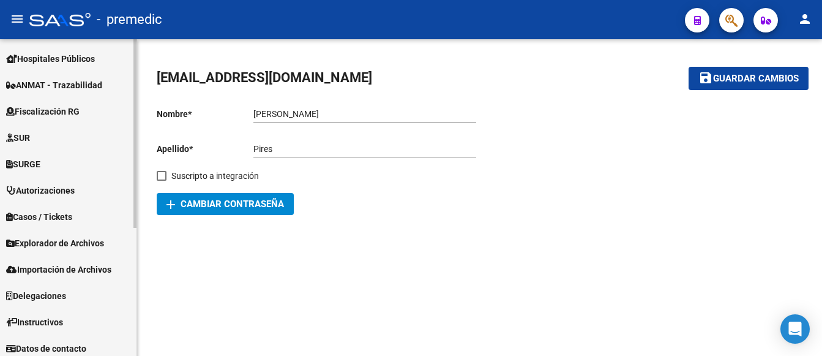
scroll to position [215, 0]
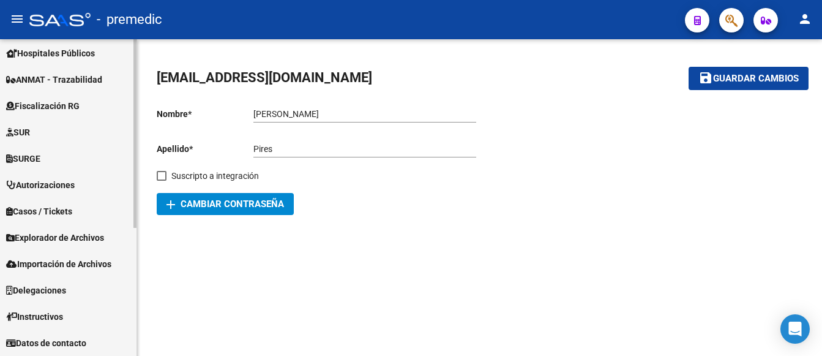
click at [53, 239] on span "Explorador de Archivos" at bounding box center [55, 237] width 98 height 13
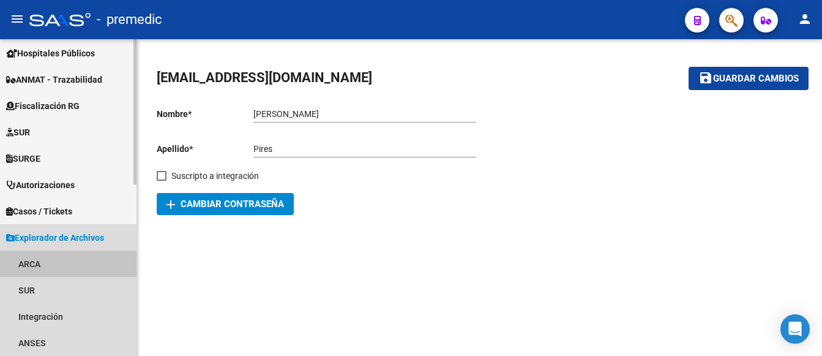
click at [38, 267] on link "ARCA" at bounding box center [68, 263] width 136 height 26
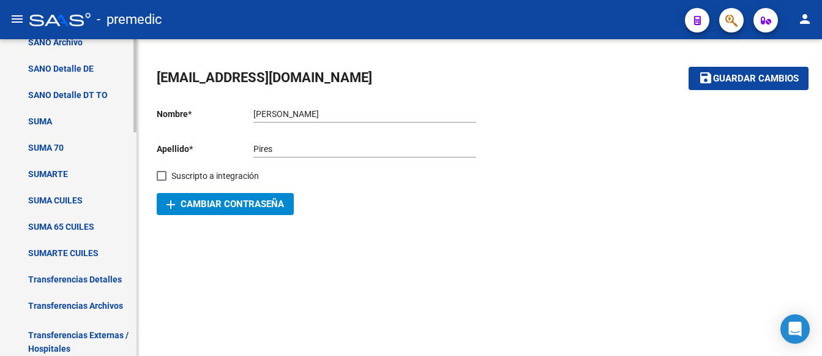
scroll to position [521, 0]
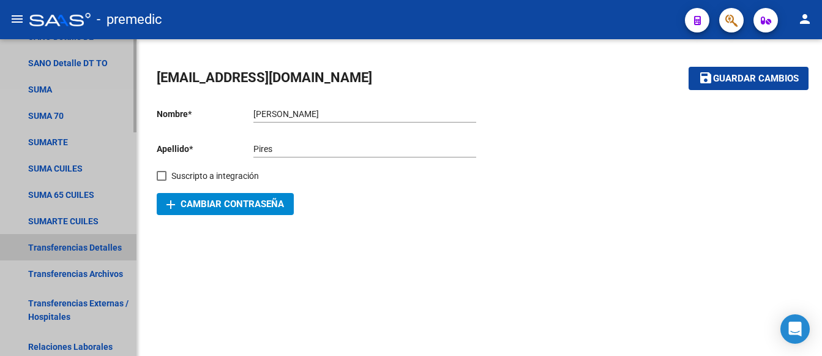
click at [53, 242] on link "Transferencias Detalles" at bounding box center [68, 247] width 136 height 26
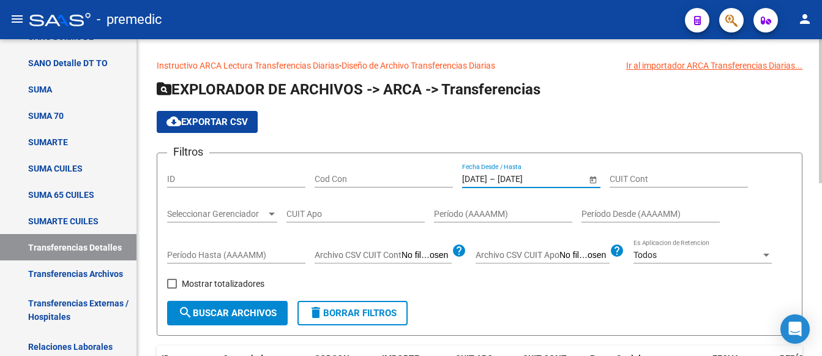
drag, startPoint x: 474, startPoint y: 177, endPoint x: 443, endPoint y: 188, distance: 32.5
click at [433, 190] on div "Cod Con" at bounding box center [384, 180] width 138 height 35
click at [467, 176] on input "[DATE]" at bounding box center [474, 179] width 25 height 10
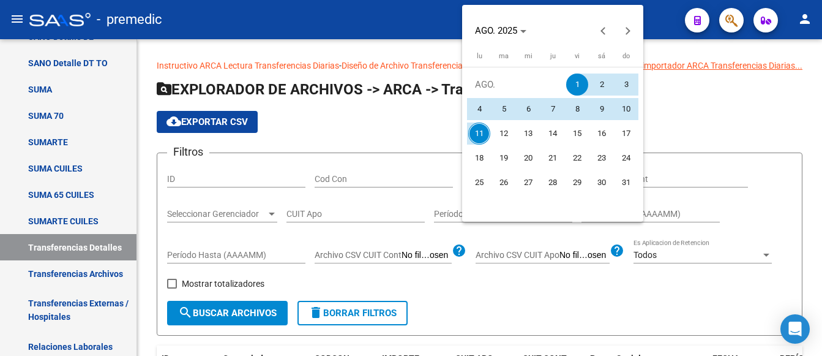
click at [529, 108] on span "6" at bounding box center [528, 109] width 22 height 22
type input "[DATE]"
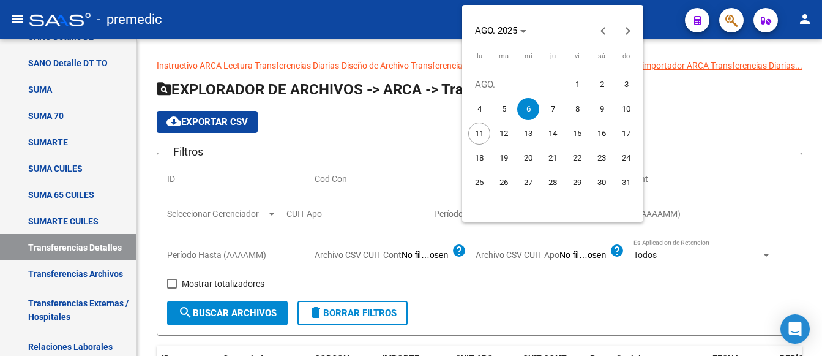
click at [529, 108] on span "6" at bounding box center [528, 109] width 22 height 22
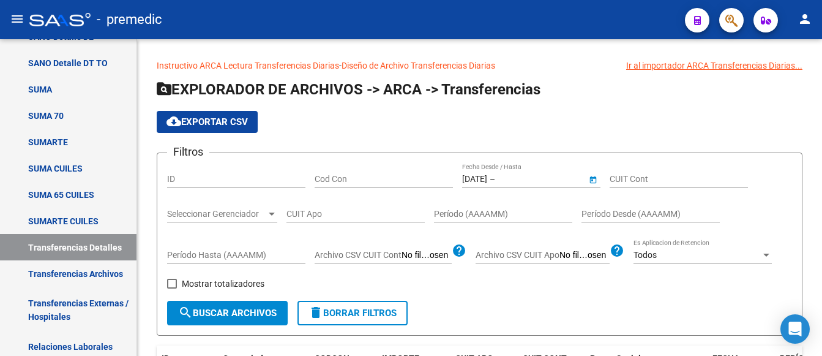
type input "[DATE]"
click at [215, 315] on span "search Buscar Archivos" at bounding box center [227, 312] width 99 height 11
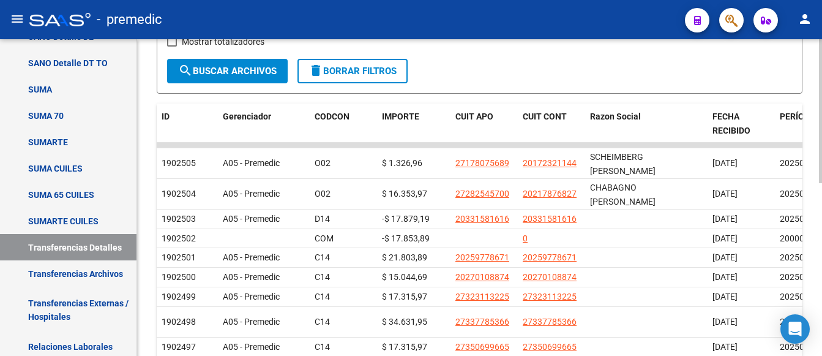
scroll to position [245, 0]
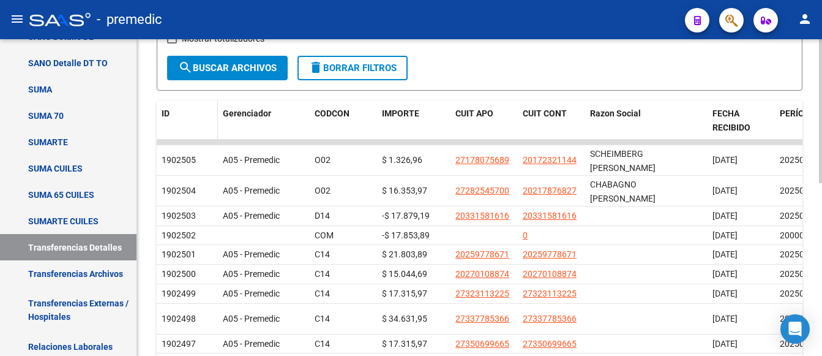
click at [163, 113] on span "ID" at bounding box center [166, 113] width 8 height 10
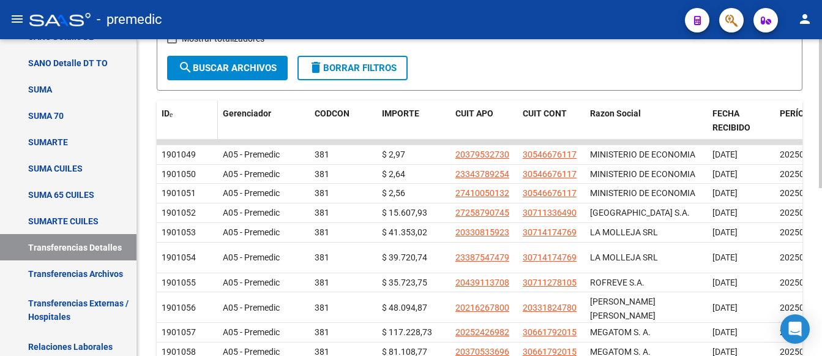
click at [163, 113] on span "ID" at bounding box center [166, 113] width 8 height 10
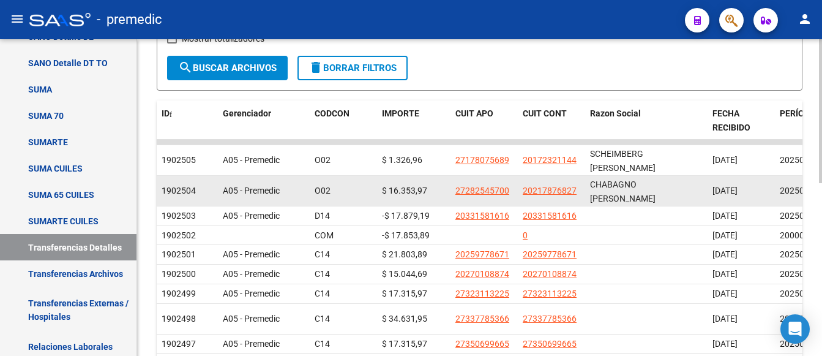
scroll to position [0, 0]
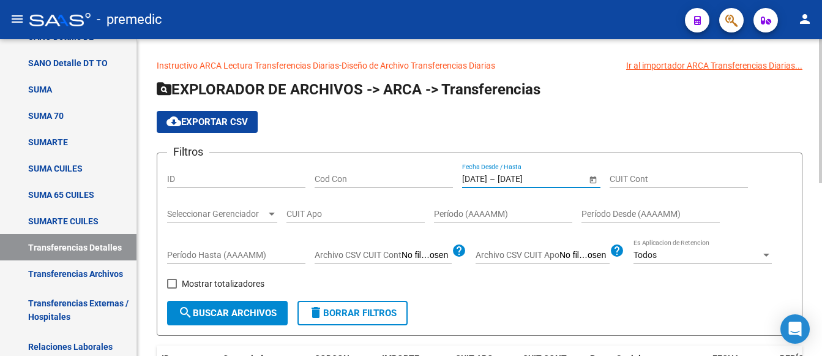
click at [487, 176] on input "[DATE]" at bounding box center [474, 179] width 25 height 10
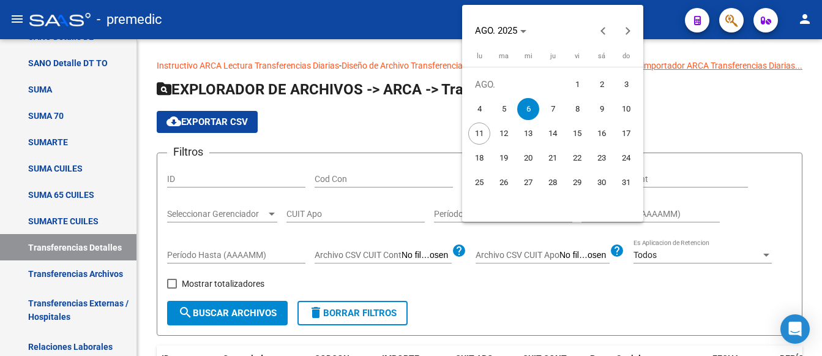
click at [552, 105] on span "7" at bounding box center [553, 109] width 22 height 22
type input "[DATE]"
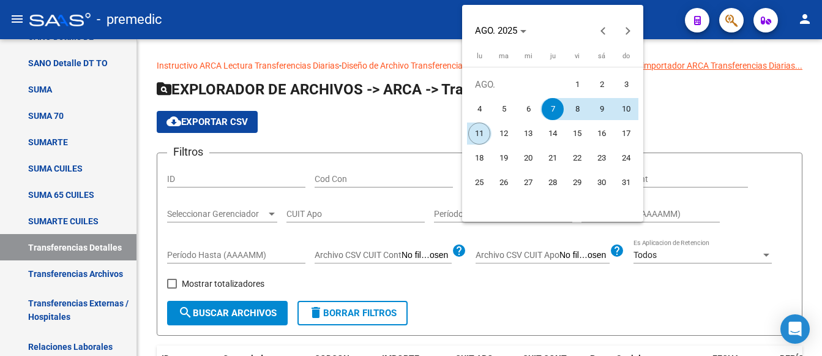
click at [473, 133] on span "11" at bounding box center [479, 133] width 22 height 22
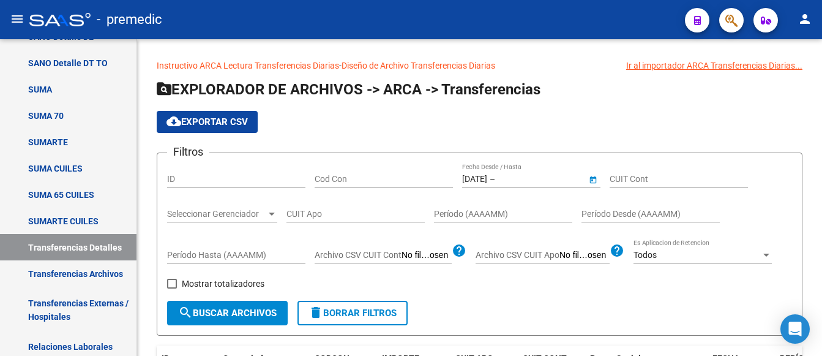
type input "[DATE]"
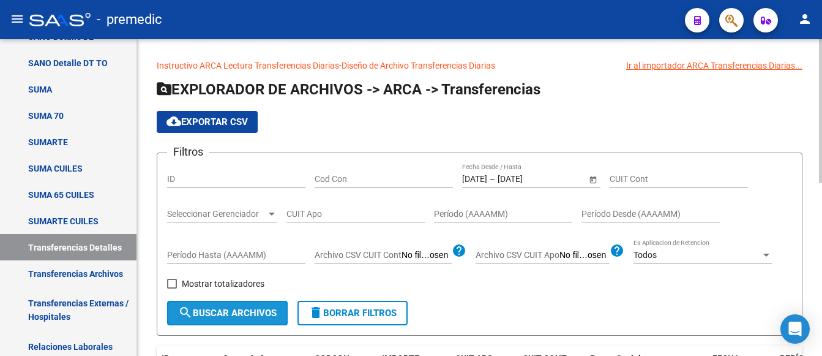
click at [228, 317] on span "search Buscar Archivos" at bounding box center [227, 312] width 99 height 11
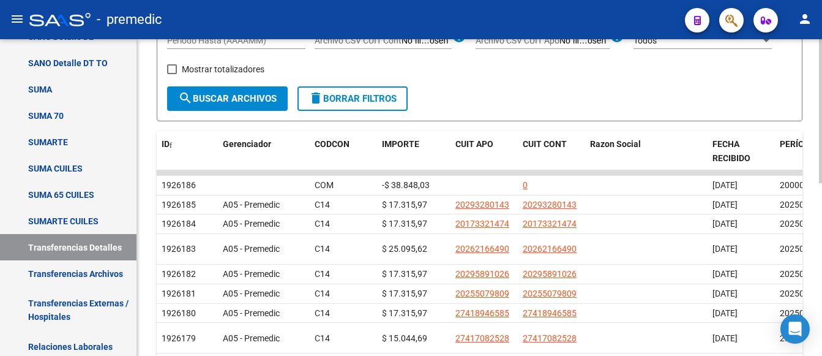
scroll to position [245, 0]
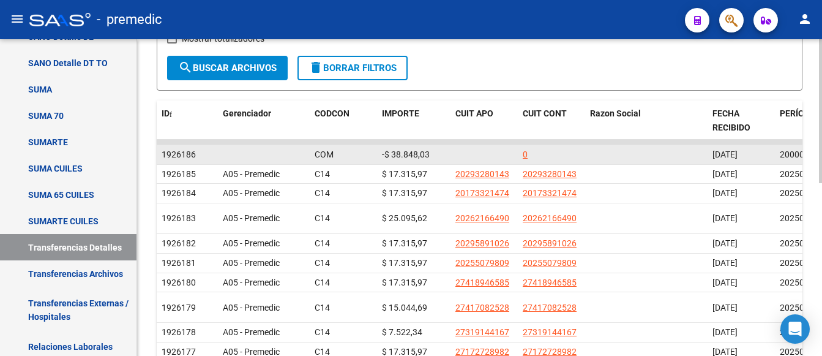
click at [181, 154] on span "1926186" at bounding box center [179, 154] width 34 height 10
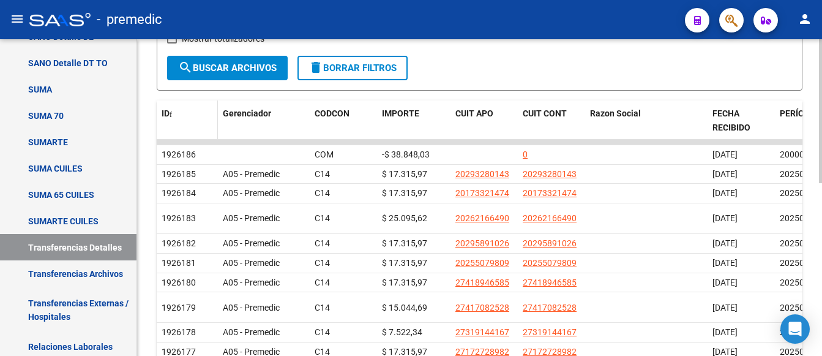
click at [163, 113] on span "ID" at bounding box center [166, 113] width 8 height 10
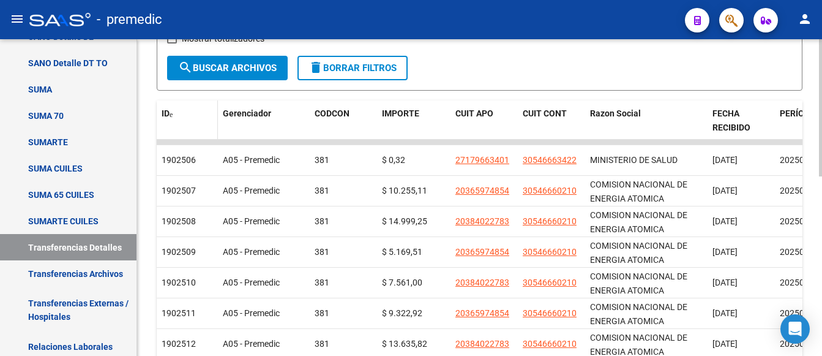
click at [163, 113] on span "ID" at bounding box center [166, 113] width 8 height 10
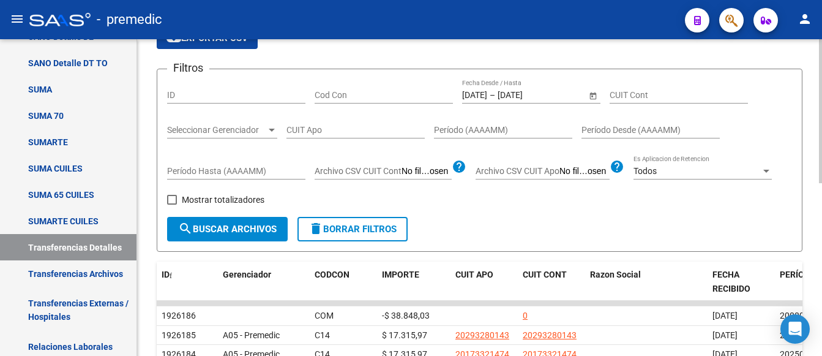
scroll to position [61, 0]
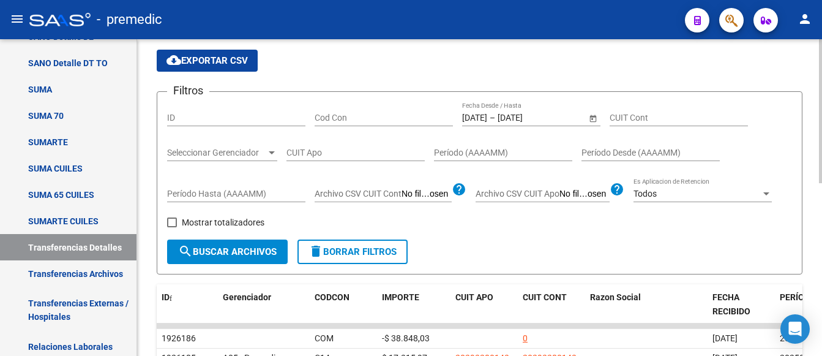
click at [222, 56] on span "cloud_download Exportar CSV" at bounding box center [206, 60] width 81 height 11
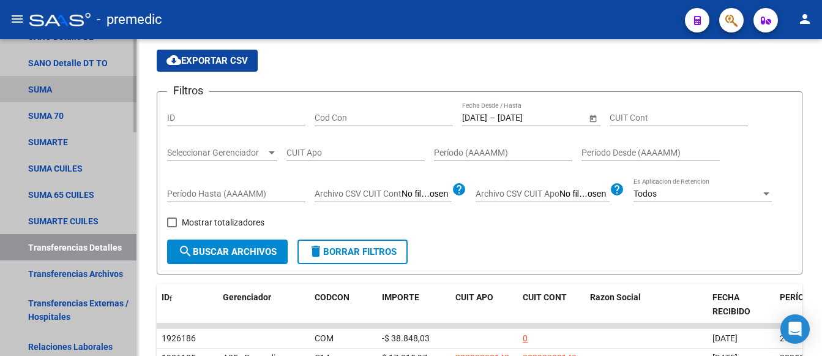
click at [49, 86] on link "SUMA" at bounding box center [68, 89] width 136 height 26
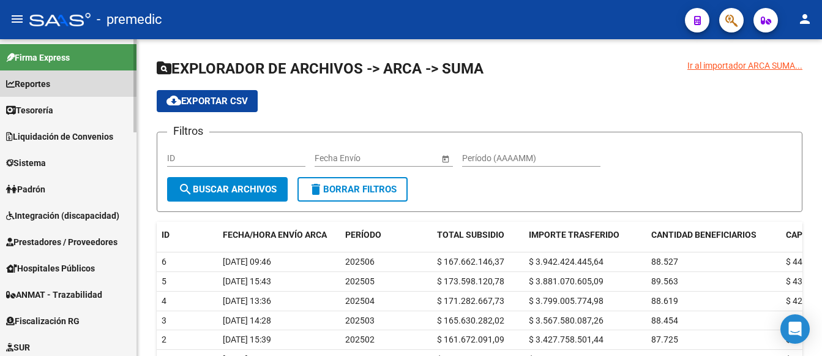
click at [47, 83] on span "Reportes" at bounding box center [28, 83] width 44 height 13
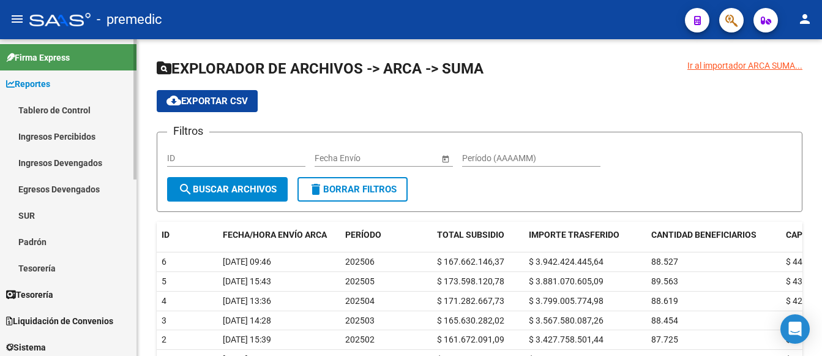
click at [41, 109] on link "Tablero de Control" at bounding box center [68, 110] width 136 height 26
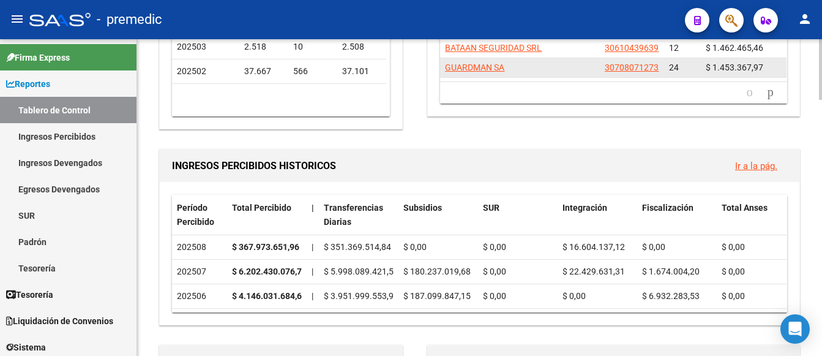
scroll to position [306, 0]
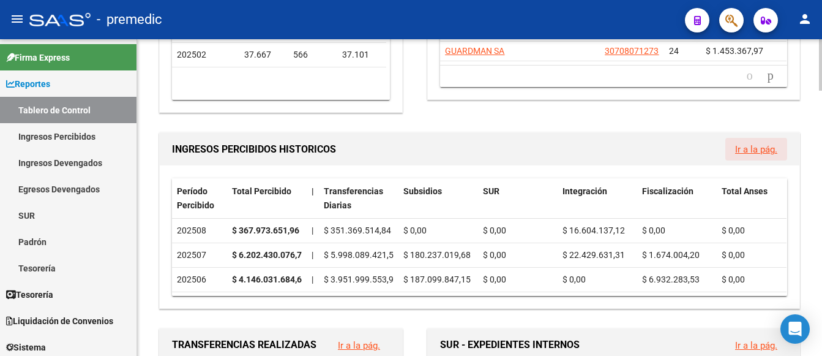
click at [753, 151] on link "Ir a la pág." at bounding box center [756, 149] width 42 height 11
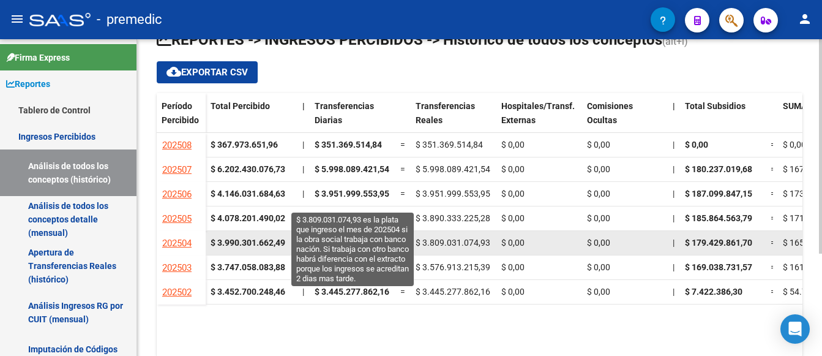
scroll to position [89, 0]
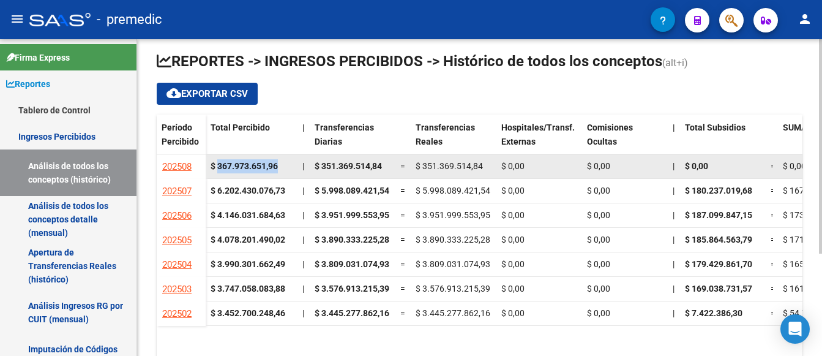
drag, startPoint x: 217, startPoint y: 164, endPoint x: 278, endPoint y: 161, distance: 60.7
click at [278, 161] on strong "$ 367.973.651,96" at bounding box center [244, 166] width 67 height 10
copy strong "367.973.651,96"
drag, startPoint x: 323, startPoint y: 165, endPoint x: 382, endPoint y: 175, distance: 60.2
click at [382, 175] on datatable-body-cell "$ 351.369.514,84" at bounding box center [353, 166] width 86 height 24
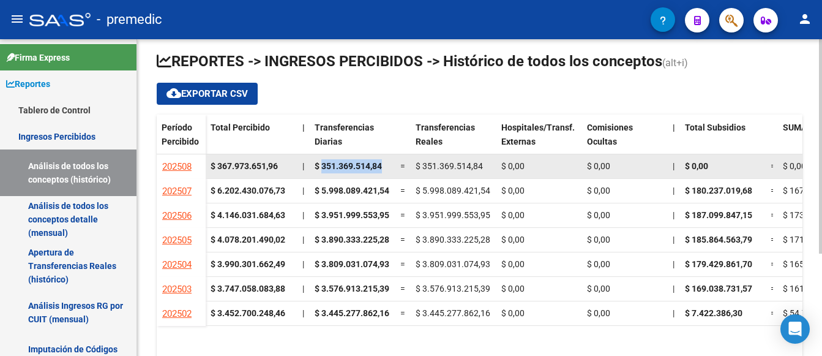
copy span "351.369.514,84"
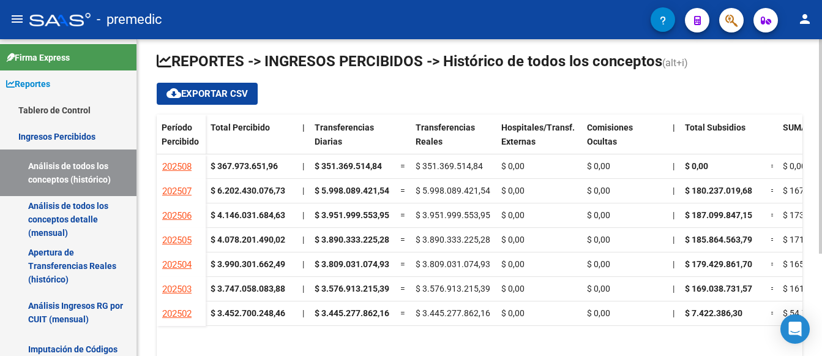
click at [550, 338] on datatable-body "202508 $ 367.973.651,96 | $ 351.369.514,84 = $ 351.369.514,84 $ 0,00 $ 0,00 | $…" at bounding box center [480, 264] width 646 height 220
click at [821, 125] on div at bounding box center [820, 207] width 3 height 214
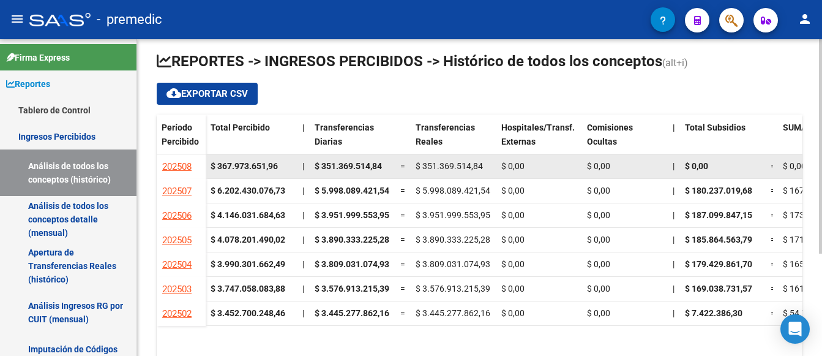
click at [728, 170] on div "$ 0,00" at bounding box center [723, 166] width 76 height 14
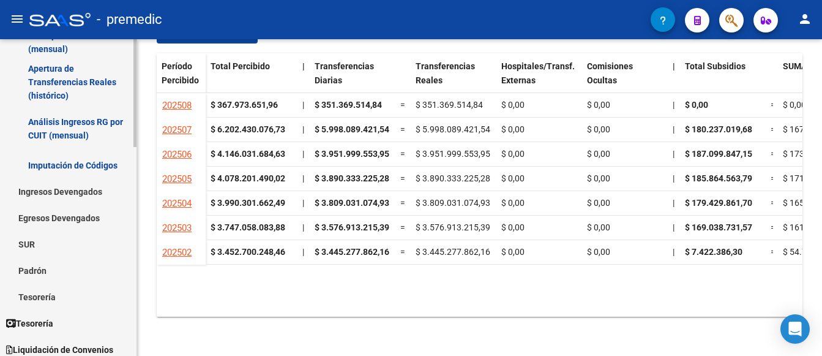
scroll to position [245, 0]
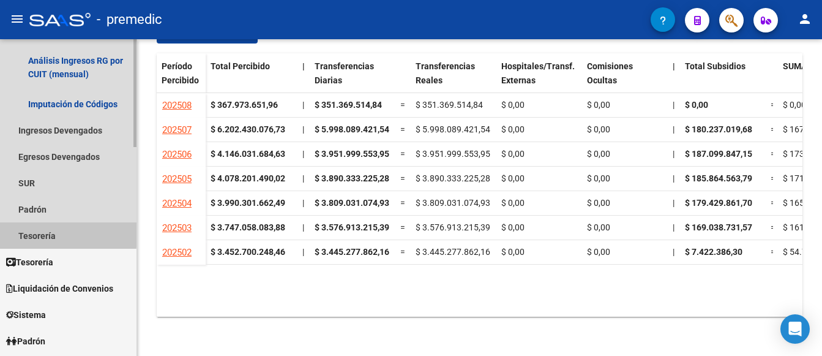
click at [42, 232] on link "Tesorería" at bounding box center [68, 235] width 136 height 26
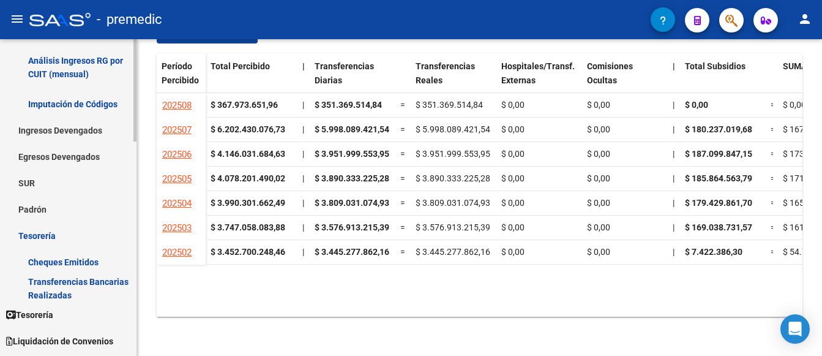
click at [50, 282] on link "Transferencias Bancarias Realizadas" at bounding box center [68, 288] width 136 height 26
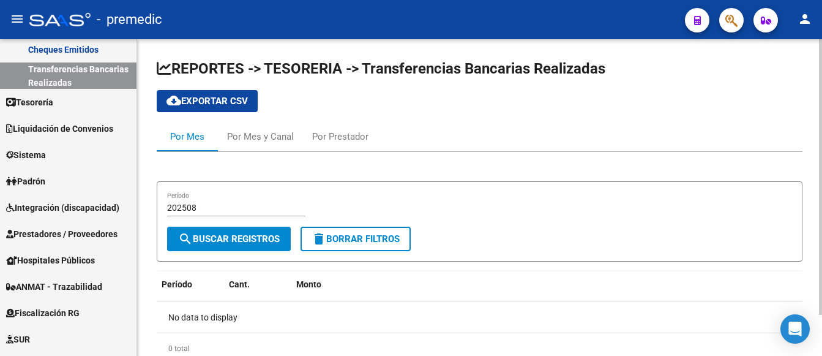
click at [198, 200] on div "202508 Período" at bounding box center [236, 204] width 138 height 24
drag, startPoint x: 192, startPoint y: 208, endPoint x: 202, endPoint y: 211, distance: 11.0
click at [202, 211] on input "202508" at bounding box center [236, 208] width 138 height 10
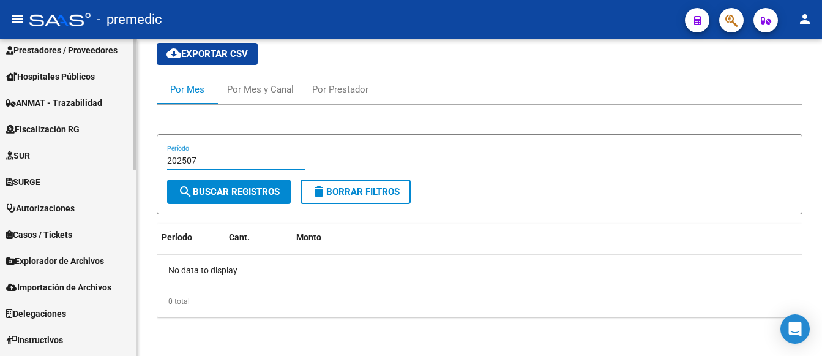
scroll to position [452, 0]
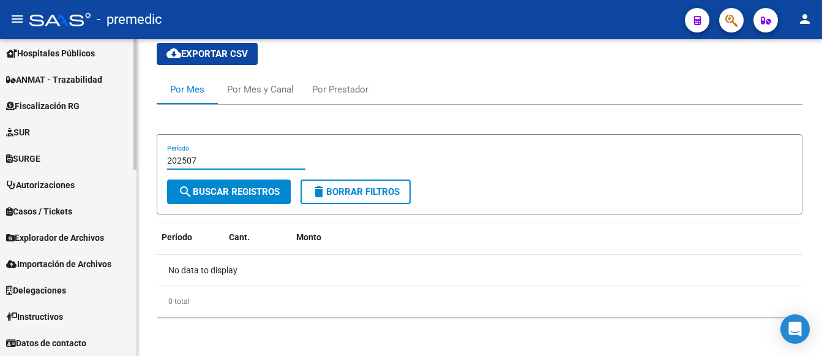
type input "202507"
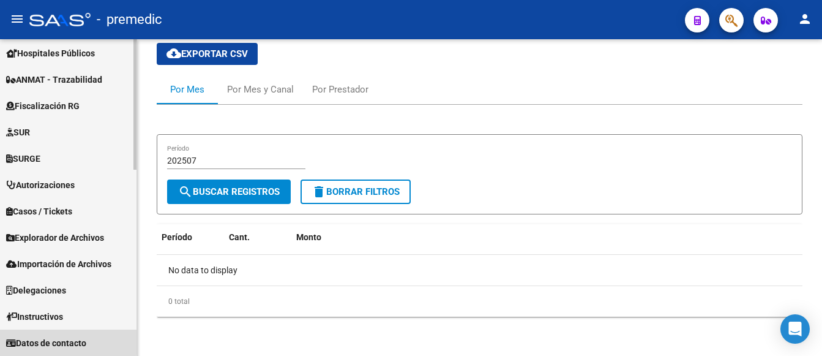
click at [65, 341] on span "Datos de contacto" at bounding box center [46, 342] width 80 height 13
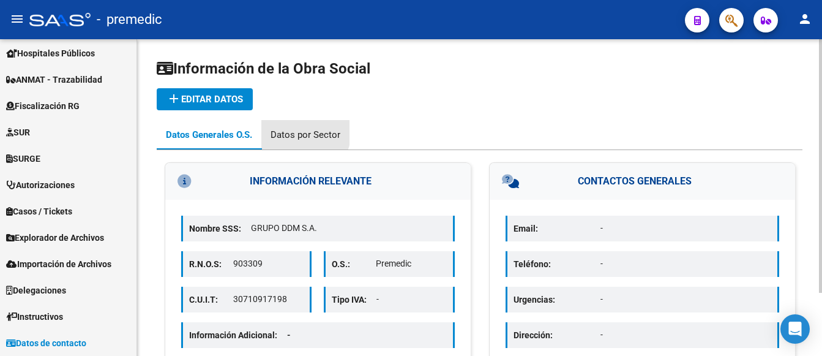
click at [296, 131] on div "Datos por Sector" at bounding box center [306, 134] width 70 height 13
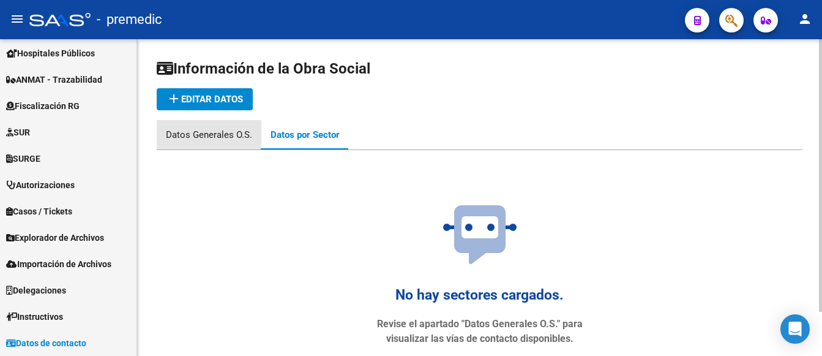
click at [199, 133] on div "Datos Generales O.S." at bounding box center [209, 134] width 86 height 13
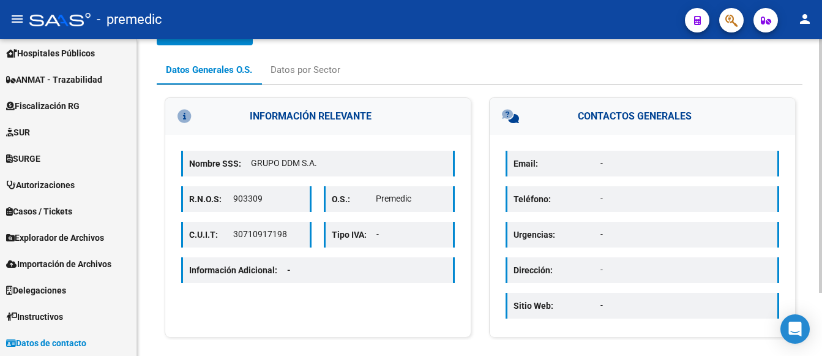
scroll to position [78, 0]
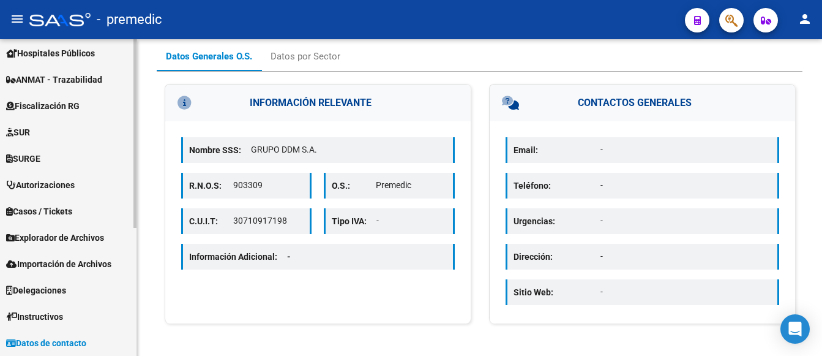
click at [62, 317] on span "Instructivos" at bounding box center [34, 316] width 57 height 13
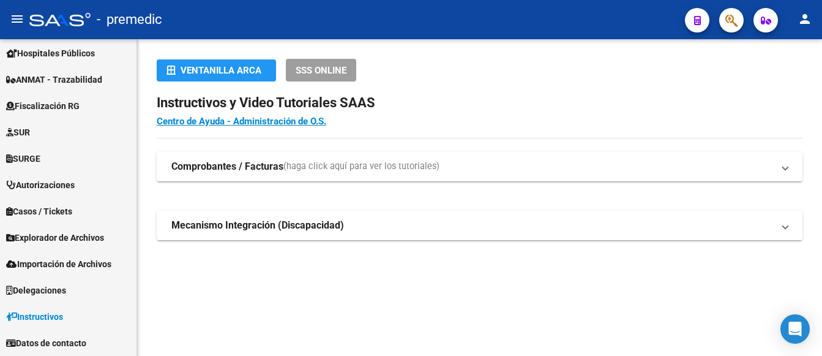
click at [234, 224] on strong "Mecanismo Integración (Discapacidad)" at bounding box center [257, 225] width 173 height 13
